Goal: Task Accomplishment & Management: Manage account settings

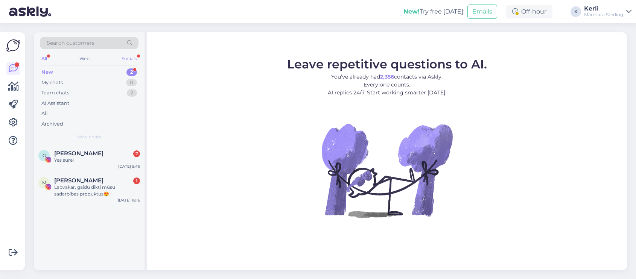
click at [121, 59] on div "Socials" at bounding box center [129, 59] width 18 height 10
click at [50, 58] on div "All Web Socials" at bounding box center [89, 60] width 99 height 12
click at [47, 57] on div "All" at bounding box center [44, 59] width 9 height 10
click at [83, 147] on div "G [PERSON_NAME] 7 Yes sure! [DATE] 9:45" at bounding box center [89, 158] width 111 height 27
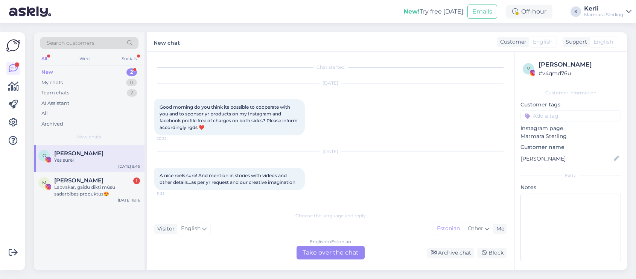
scroll to position [520, 0]
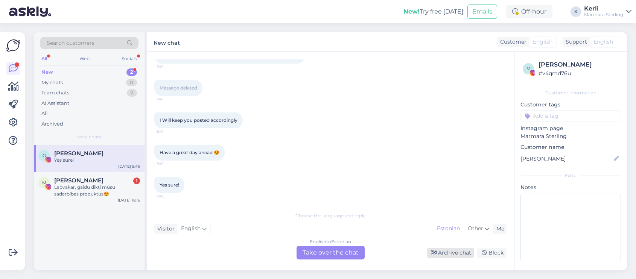
click at [443, 250] on div "Archive chat" at bounding box center [450, 253] width 47 height 10
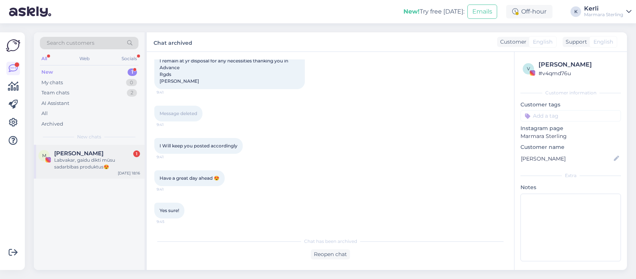
click at [110, 170] on div "Labvakar, gaidu dikti mūsu sadarbības produktus😍" at bounding box center [97, 164] width 86 height 14
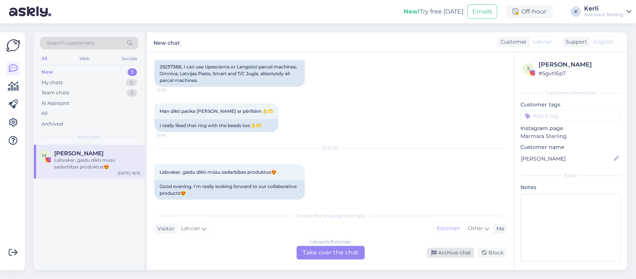
click at [445, 251] on div "Archive chat" at bounding box center [450, 253] width 47 height 10
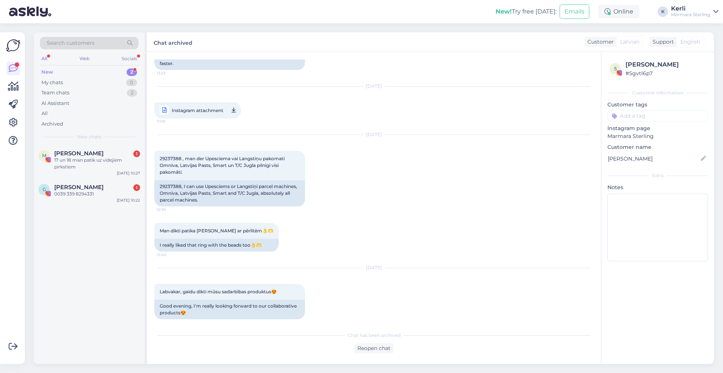
scroll to position [476, 0]
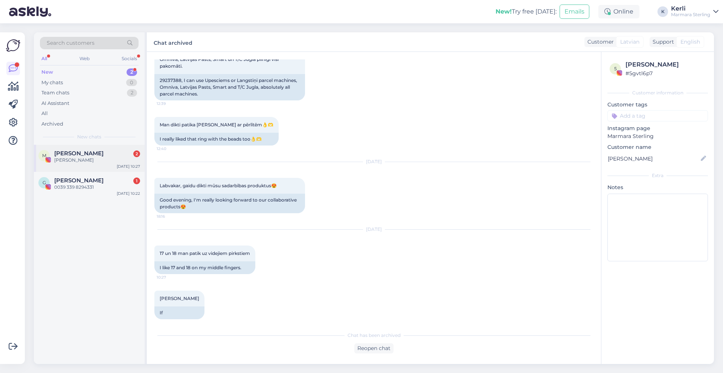
click at [75, 151] on span "[PERSON_NAME]" at bounding box center [78, 153] width 49 height 7
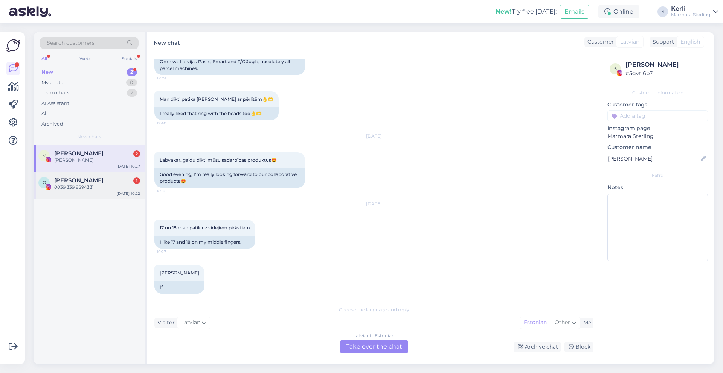
click at [72, 183] on span "[PERSON_NAME]" at bounding box center [78, 180] width 49 height 7
